Goal: Task Accomplishment & Management: Manage account settings

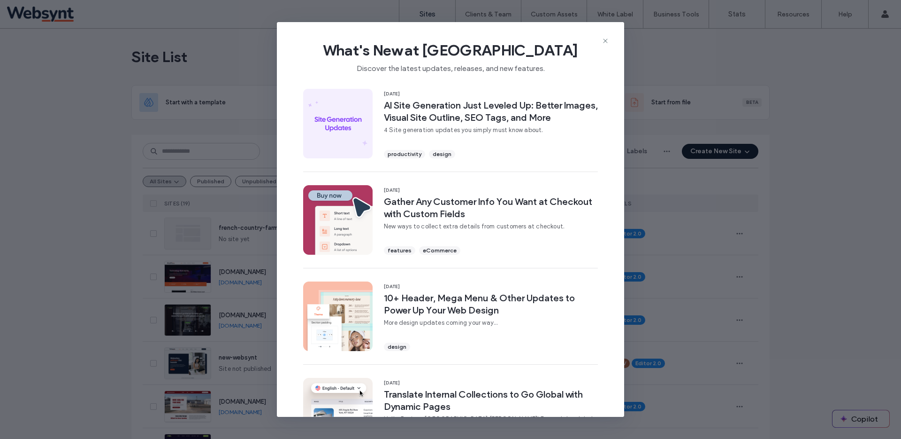
click at [608, 40] on icon at bounding box center [606, 41] width 8 height 8
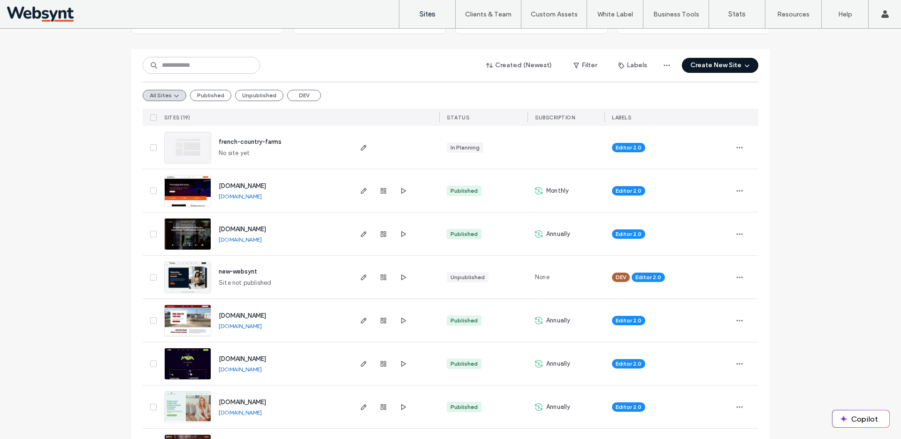
scroll to position [86, 0]
click at [358, 194] on span "button" at bounding box center [363, 190] width 11 height 11
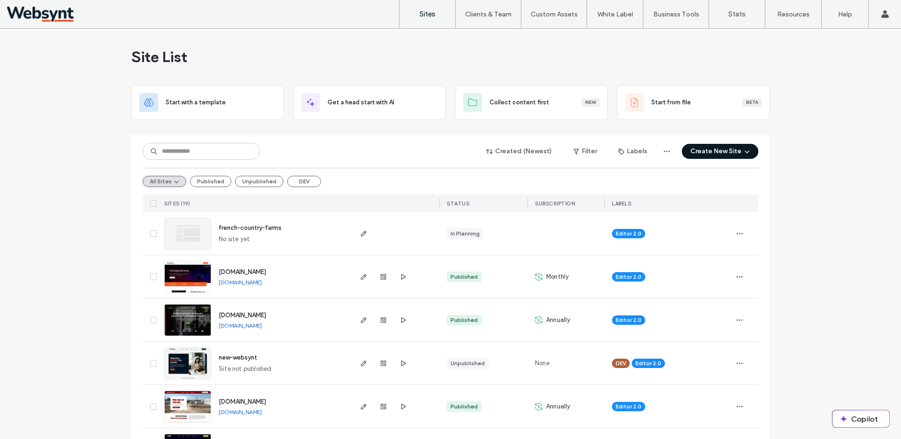
click at [488, 39] on label "Client Management" at bounding box center [490, 38] width 55 height 7
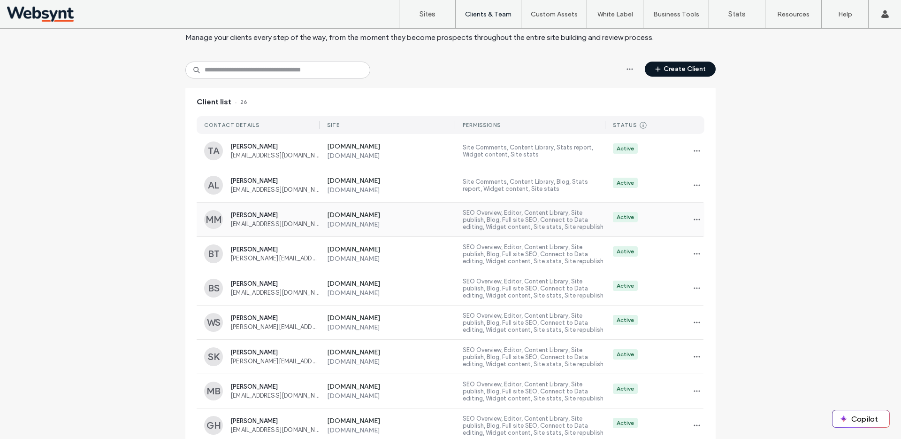
scroll to position [41, 0]
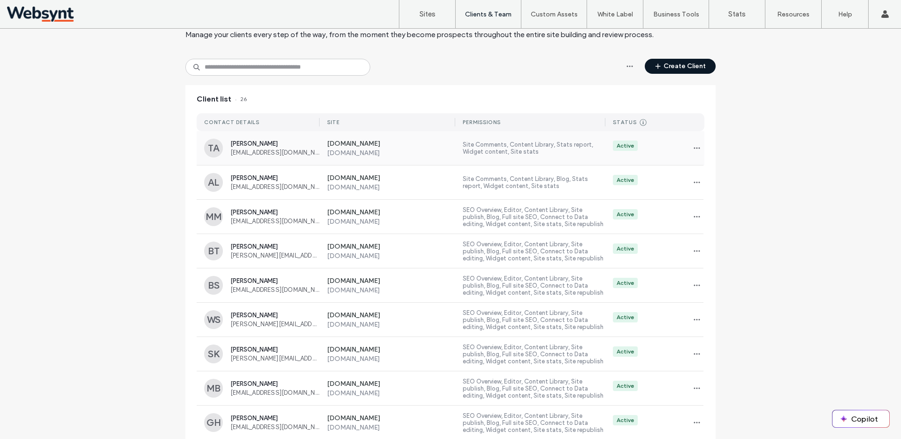
click at [393, 158] on div "[DOMAIN_NAME] [DOMAIN_NAME] Site Comments, Content Library, Stats report, Widge…" at bounding box center [512, 148] width 385 height 34
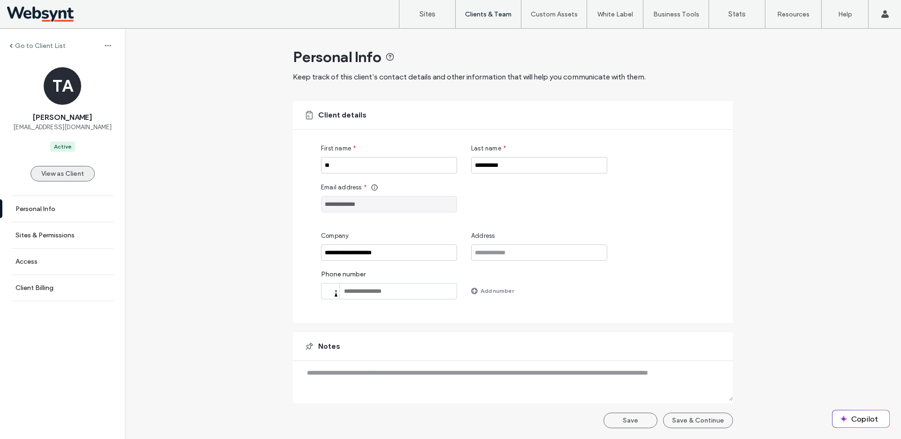
click at [76, 180] on button "View as Client" at bounding box center [63, 173] width 64 height 15
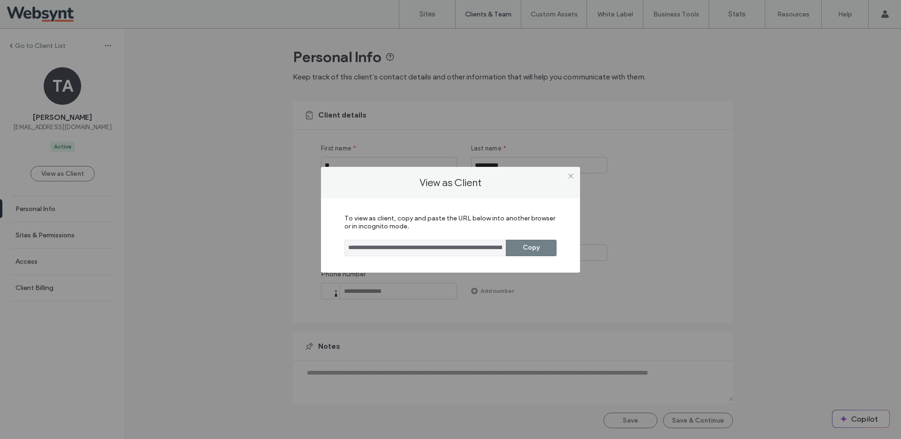
click at [515, 241] on button "Copy" at bounding box center [531, 247] width 51 height 16
click at [572, 177] on icon at bounding box center [571, 175] width 7 height 7
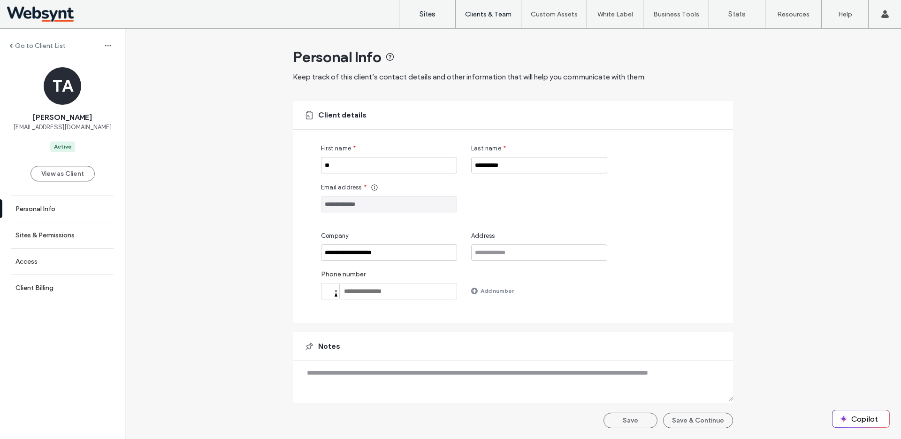
click at [435, 15] on label "Sites" at bounding box center [428, 14] width 16 height 8
